Goal: Information Seeking & Learning: Learn about a topic

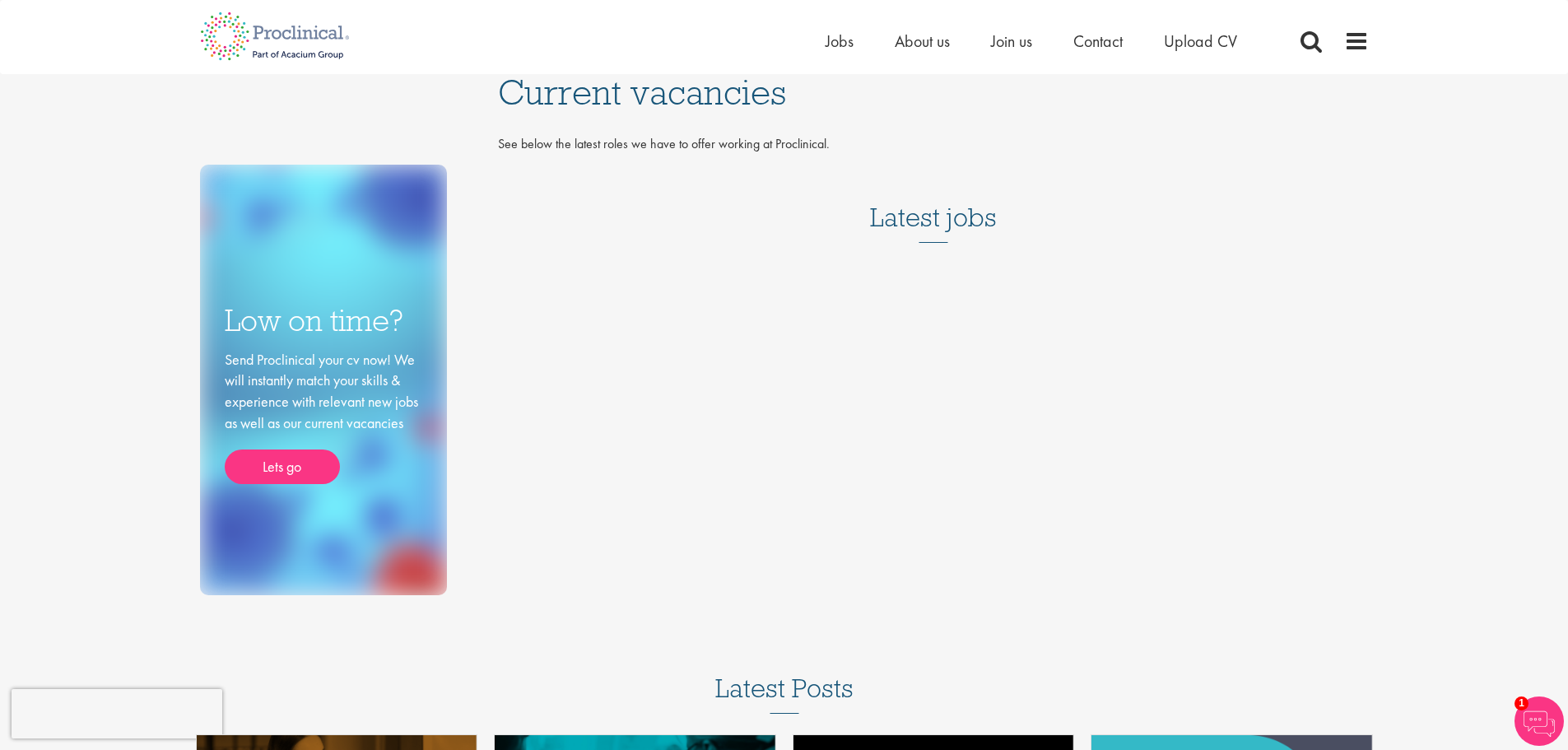
click at [913, 324] on div "Low on time? Send Proclinical your cv now! We will instantly match your skills …" at bounding box center [784, 335] width 1194 height 521
click at [564, 99] on span "Current vacancies" at bounding box center [642, 92] width 288 height 45
click at [1356, 44] on span at bounding box center [1356, 40] width 25 height 25
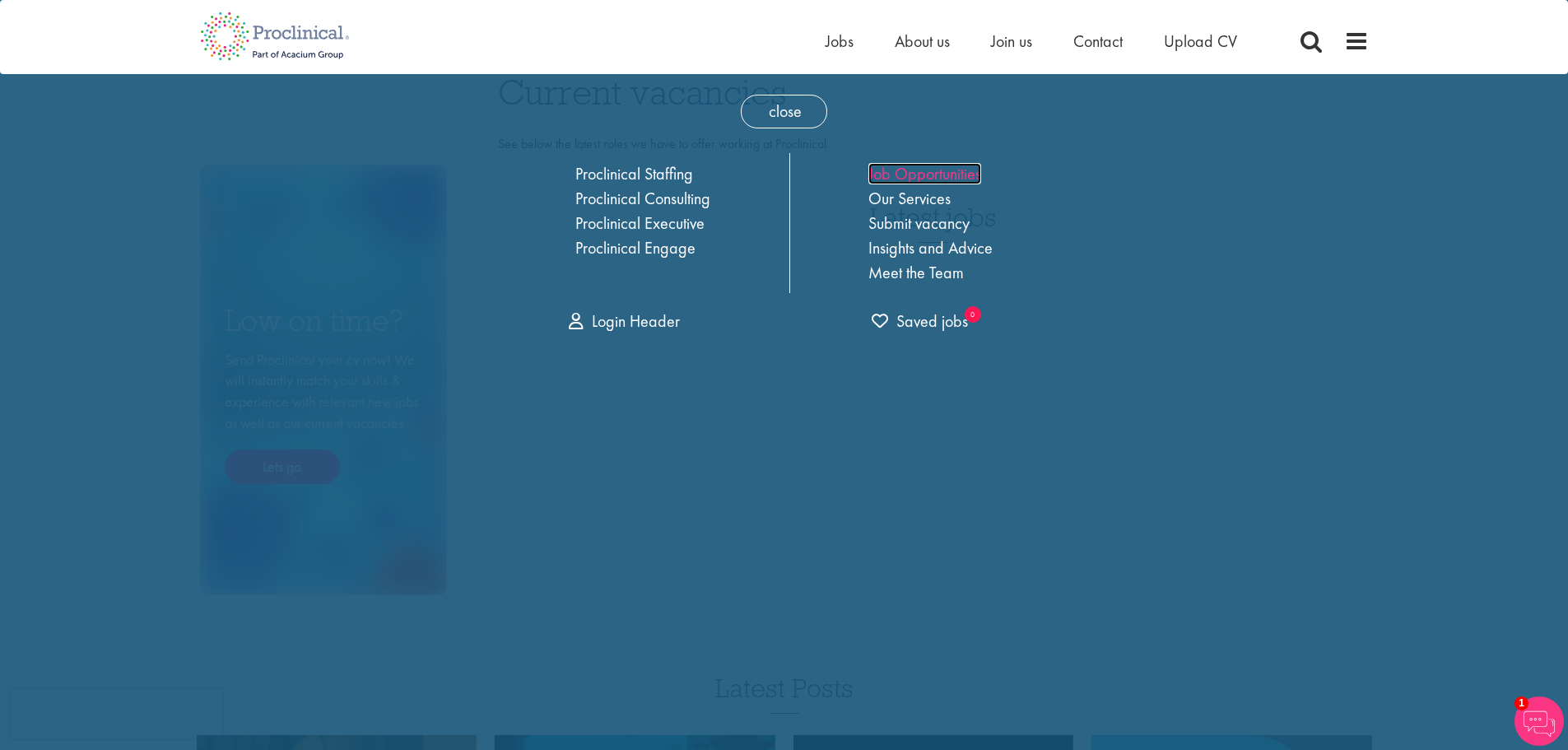
click at [937, 177] on link "Job Opportunities" at bounding box center [925, 173] width 113 height 22
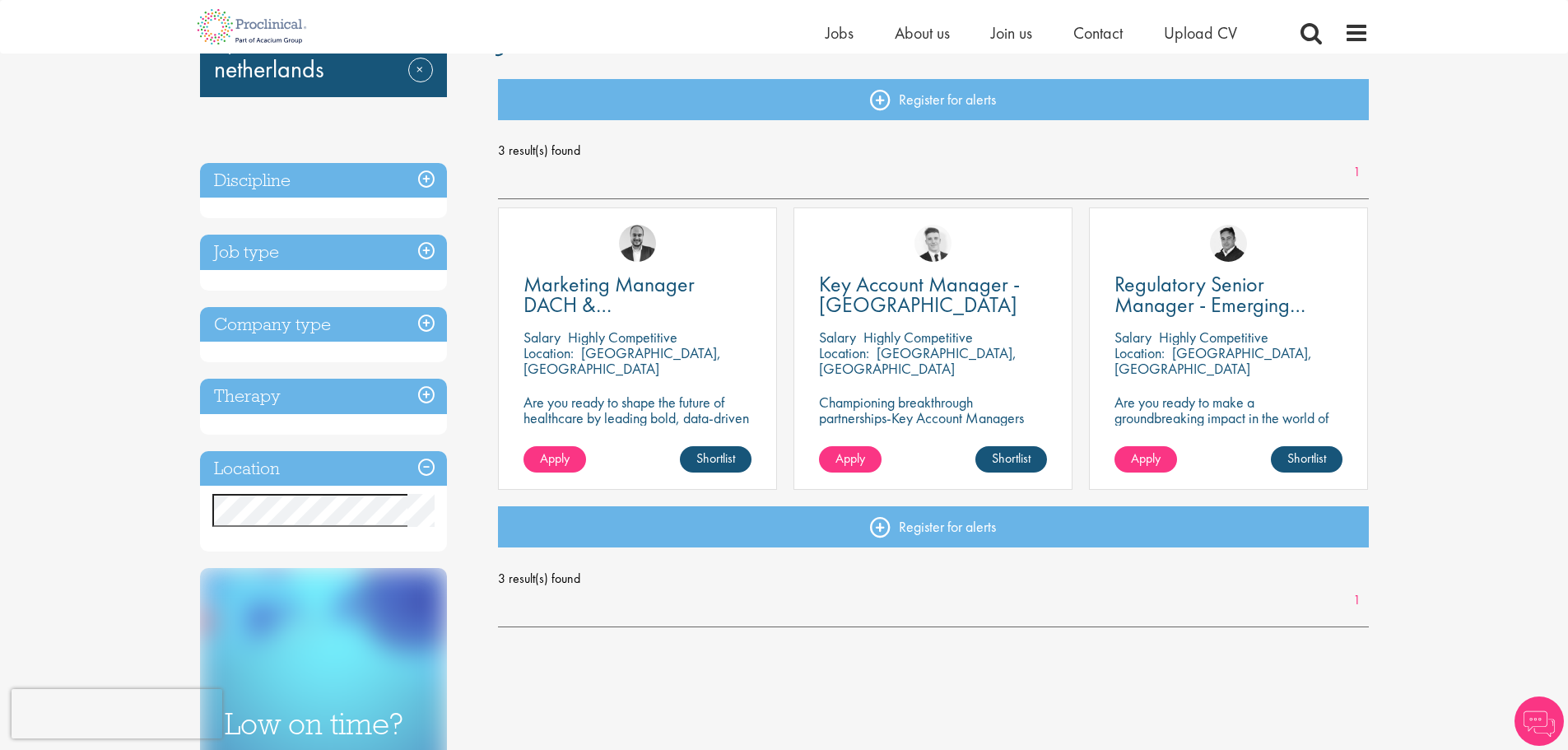
scroll to position [164, 0]
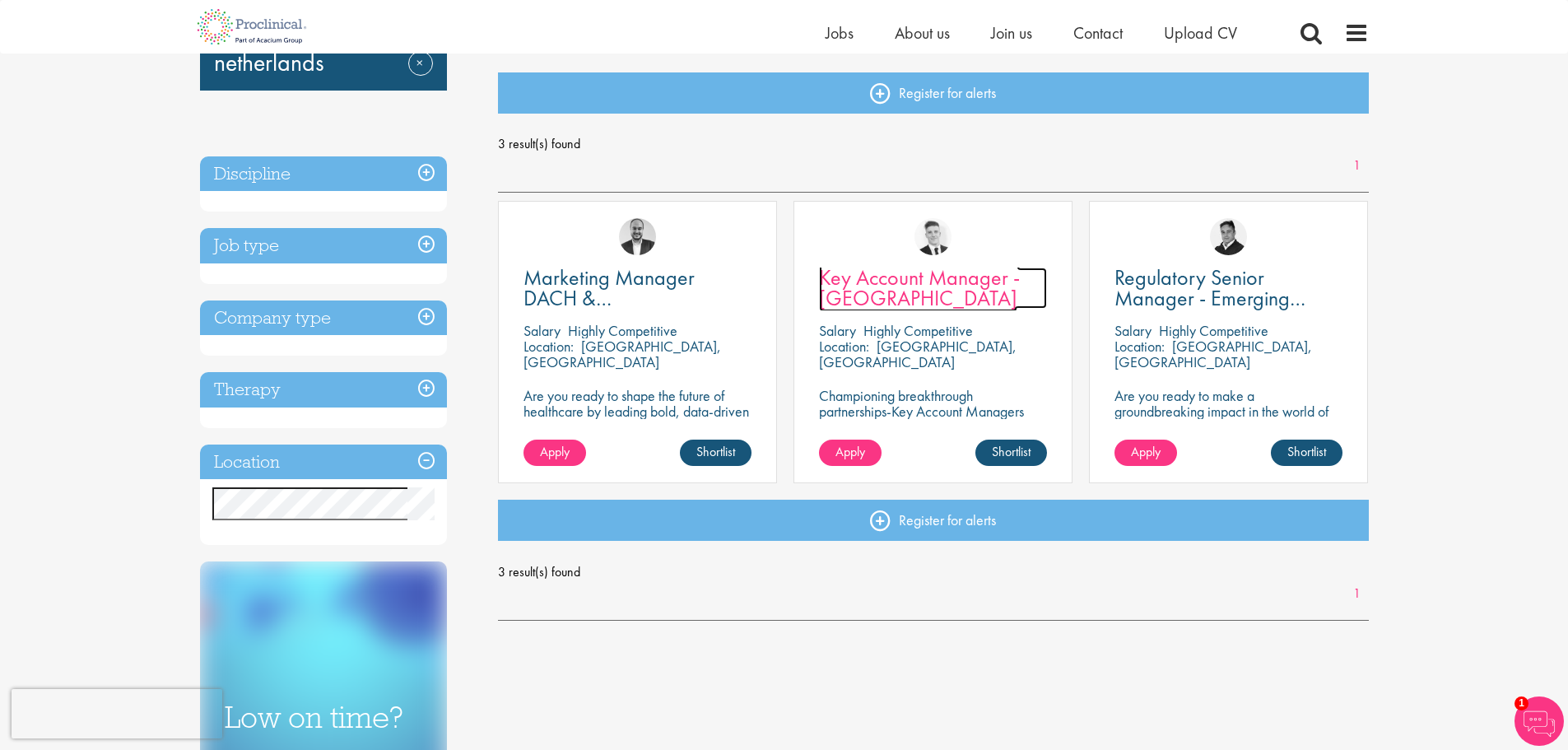
click at [882, 292] on span "Key Account Manager - [GEOGRAPHIC_DATA]" at bounding box center [919, 287] width 201 height 48
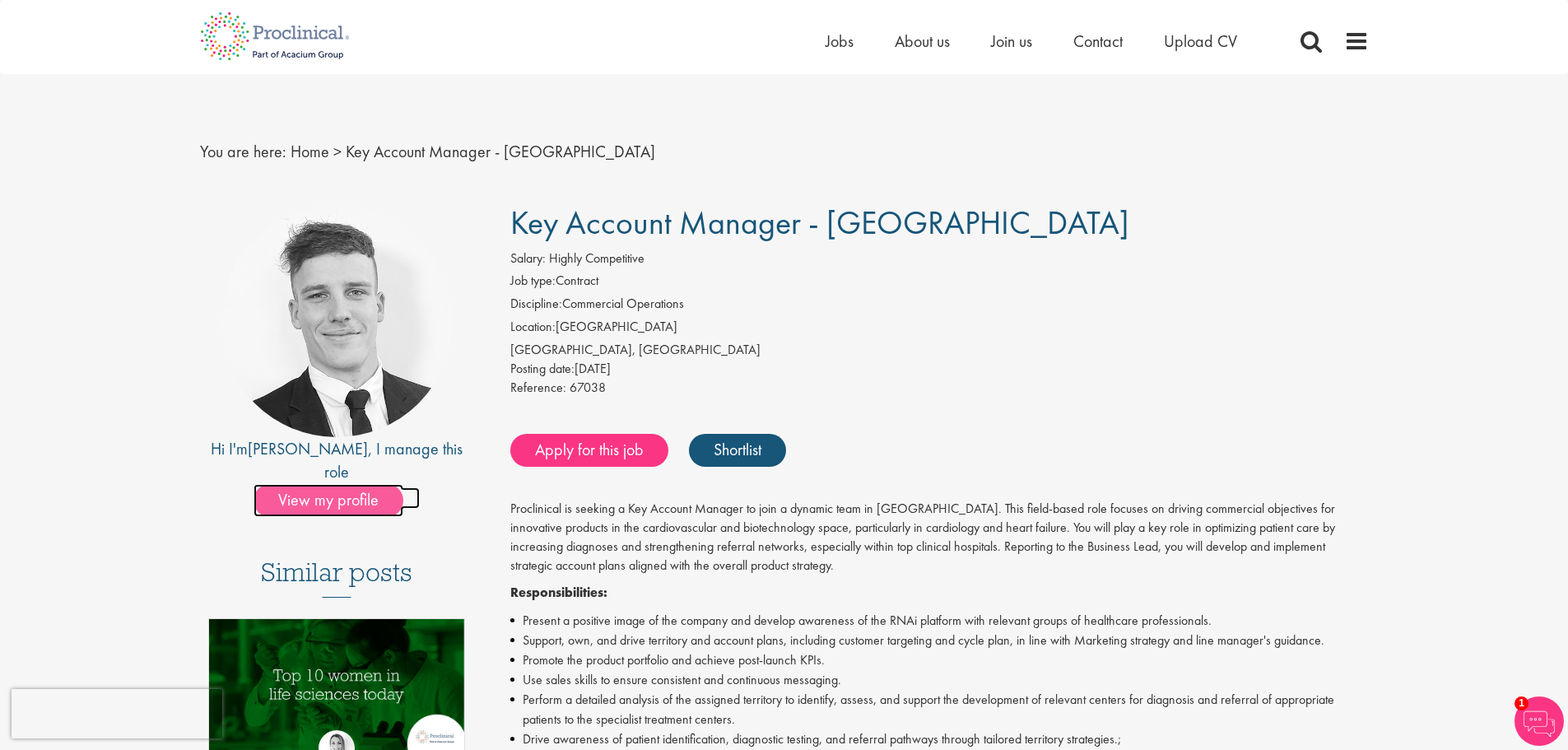
click at [314, 484] on span "View my profile" at bounding box center [329, 501] width 150 height 33
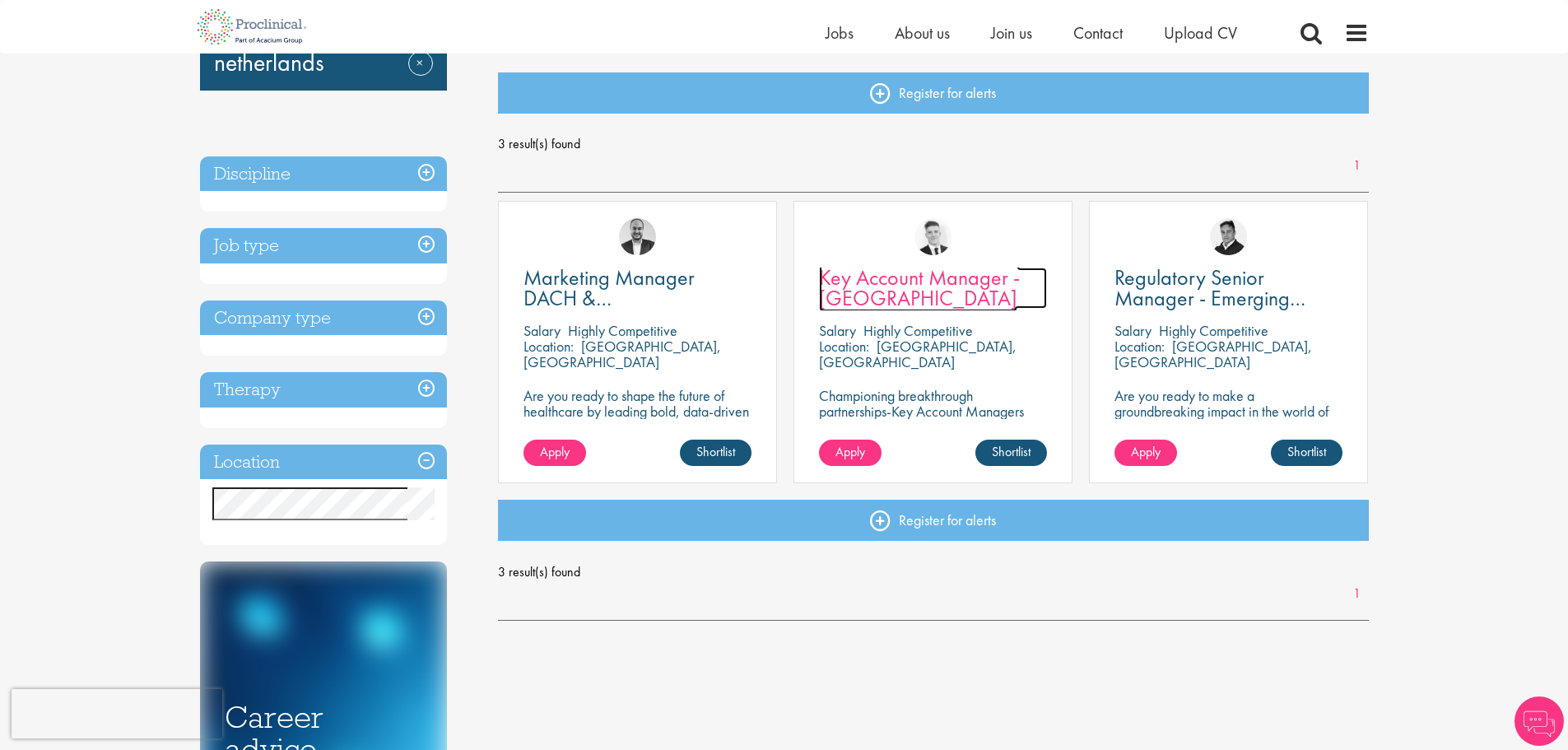
click at [882, 287] on span "Key Account Manager - [GEOGRAPHIC_DATA]" at bounding box center [919, 287] width 201 height 48
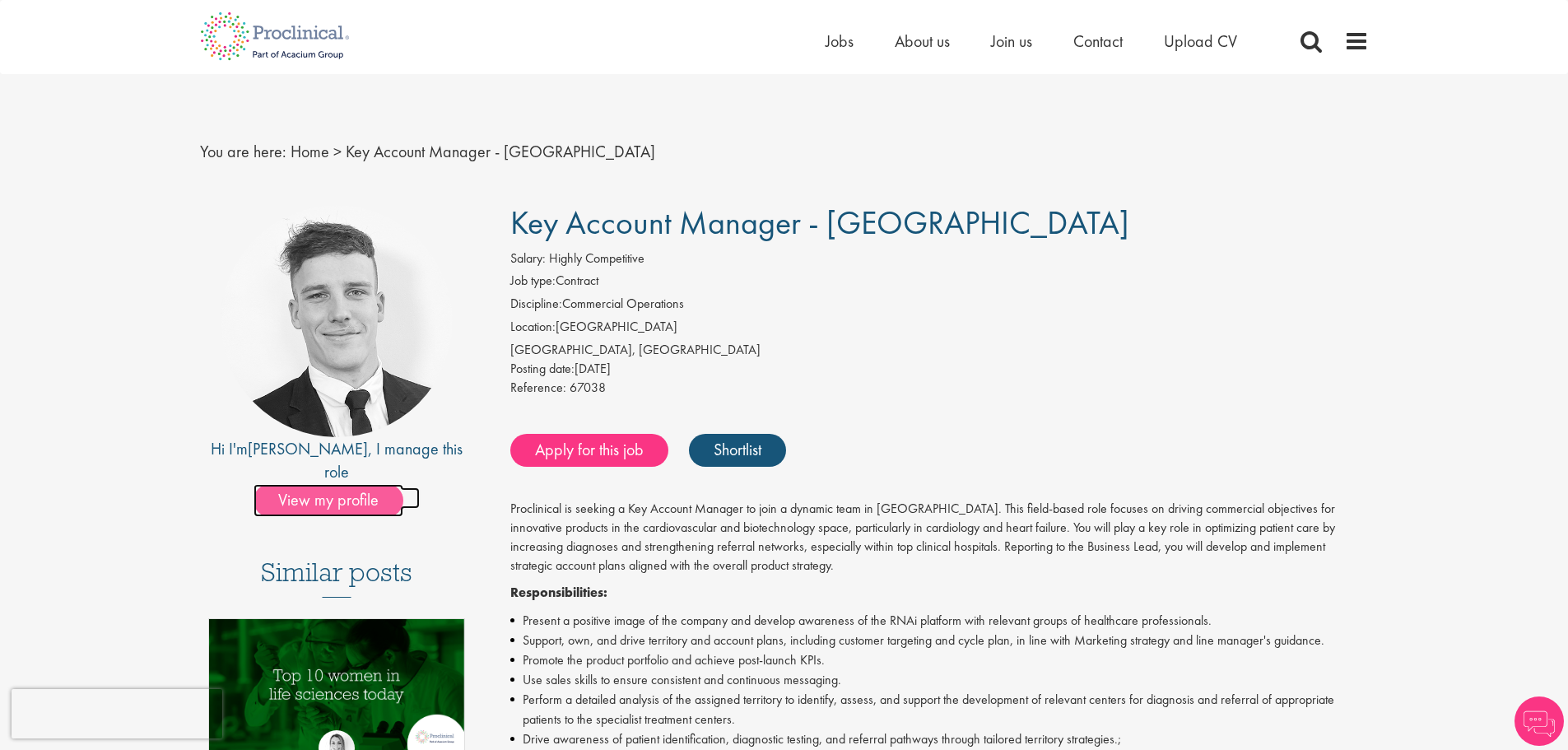
click at [357, 484] on span "View my profile" at bounding box center [329, 501] width 150 height 33
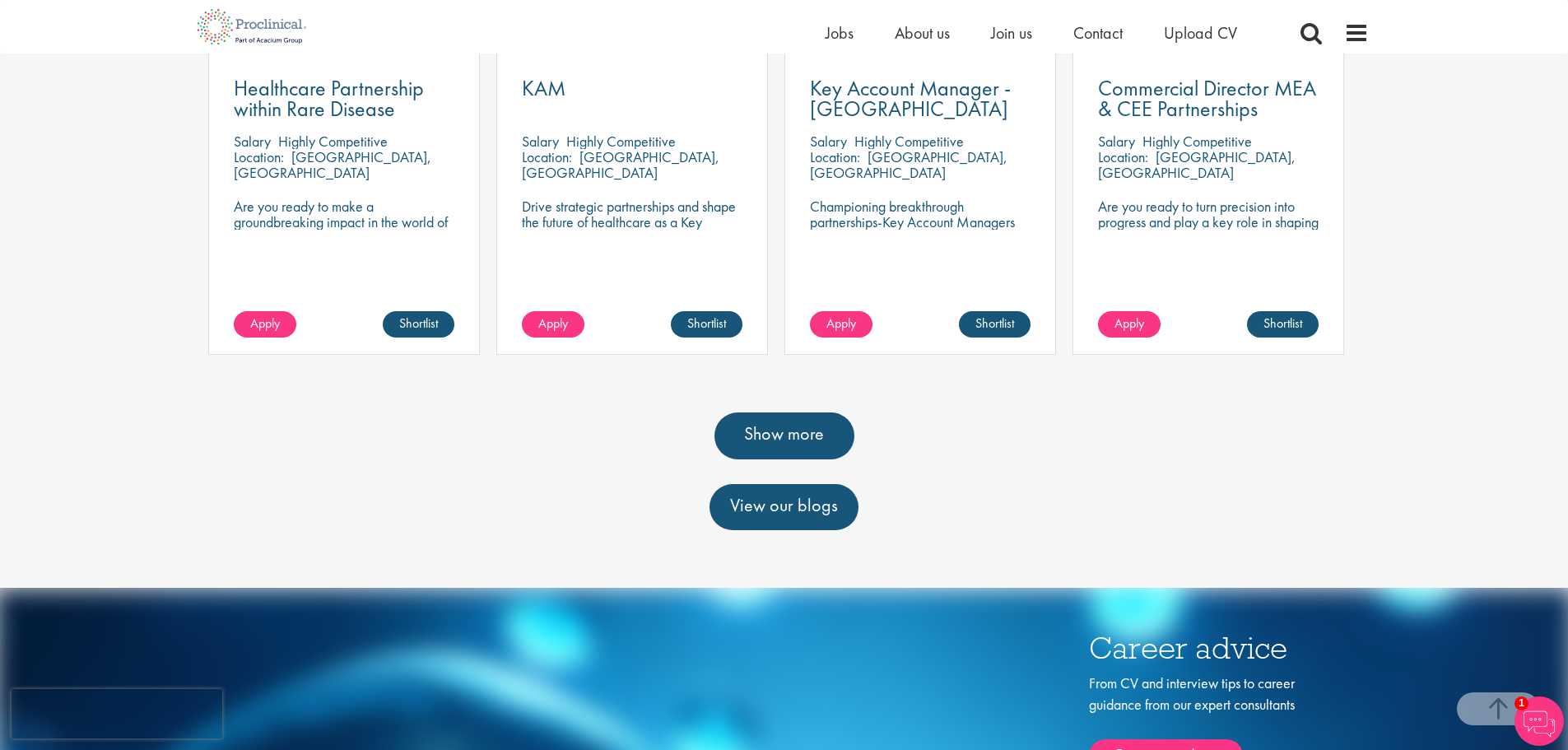
scroll to position [823, 0]
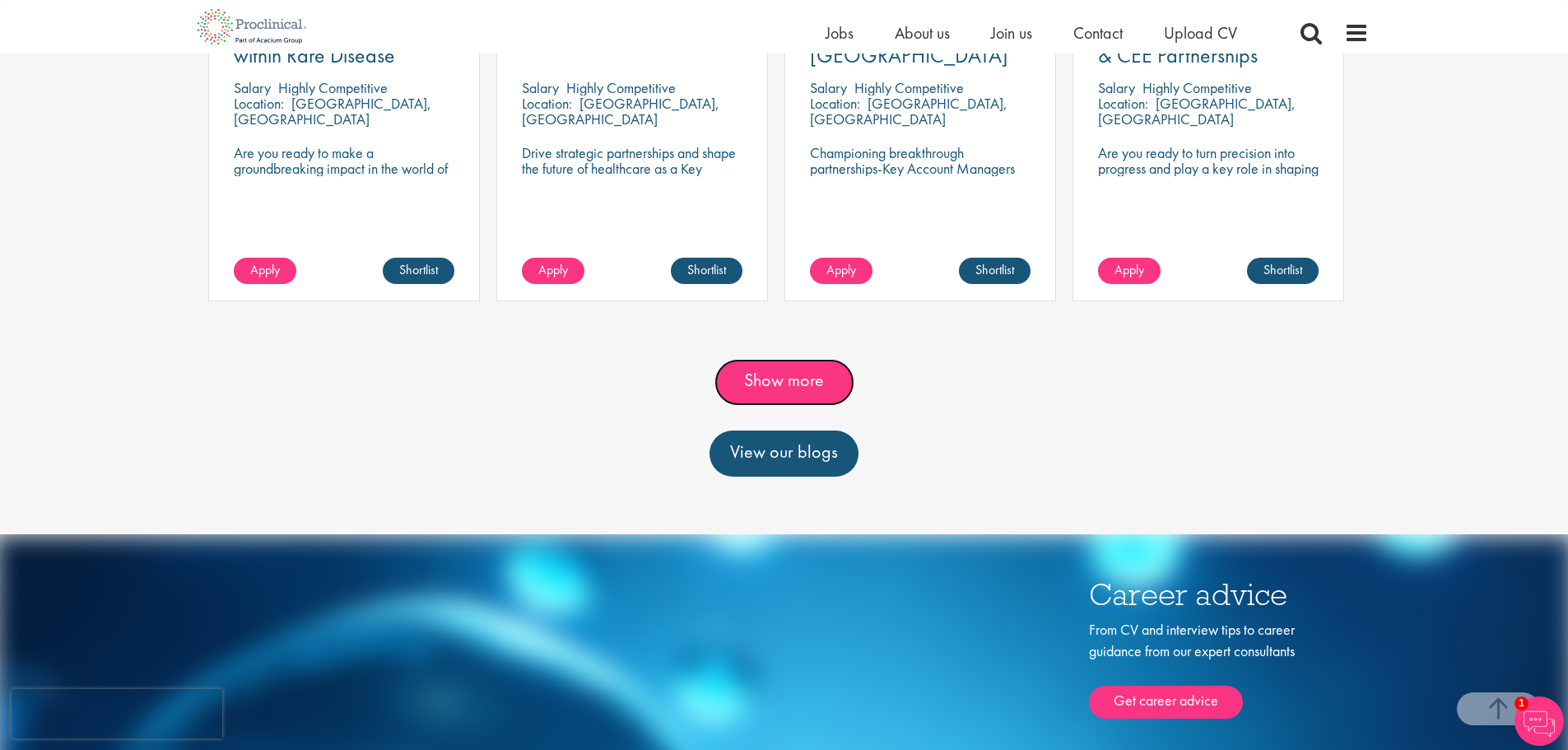
click at [806, 384] on link "Show more" at bounding box center [784, 382] width 140 height 46
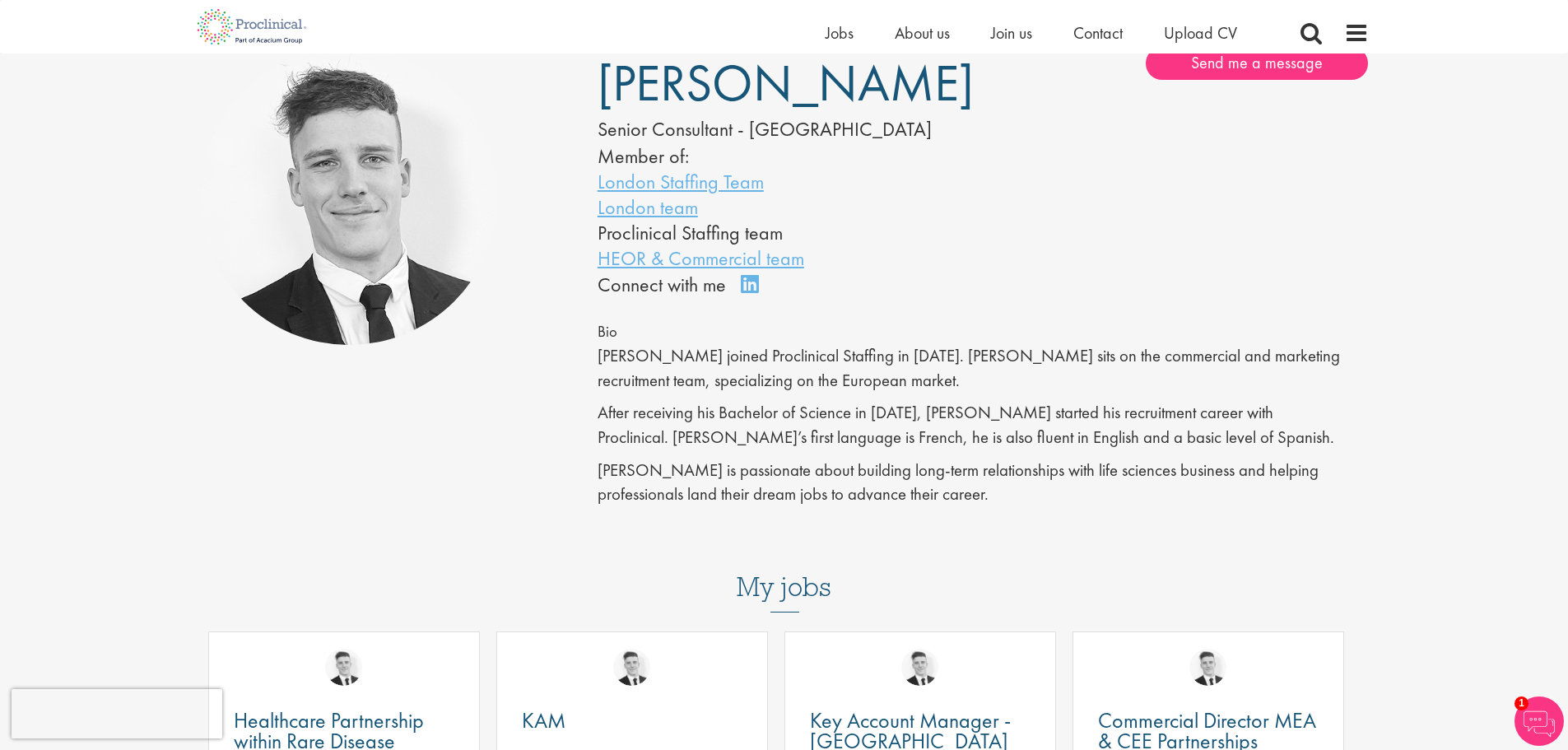
scroll to position [83, 0]
